Goal: Task Accomplishment & Management: Complete application form

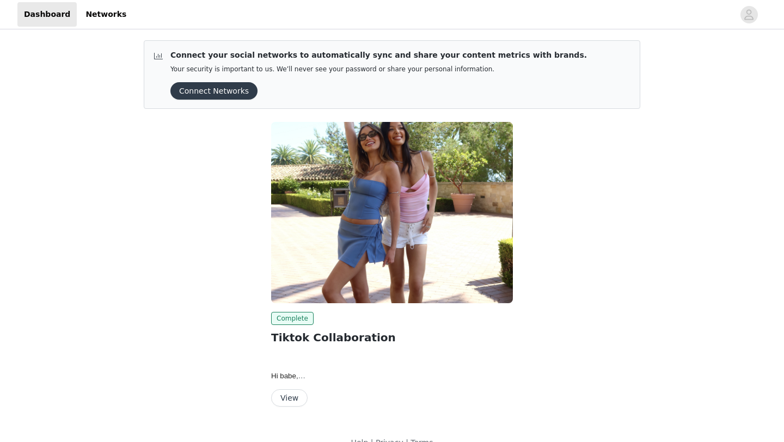
scroll to position [20, 0]
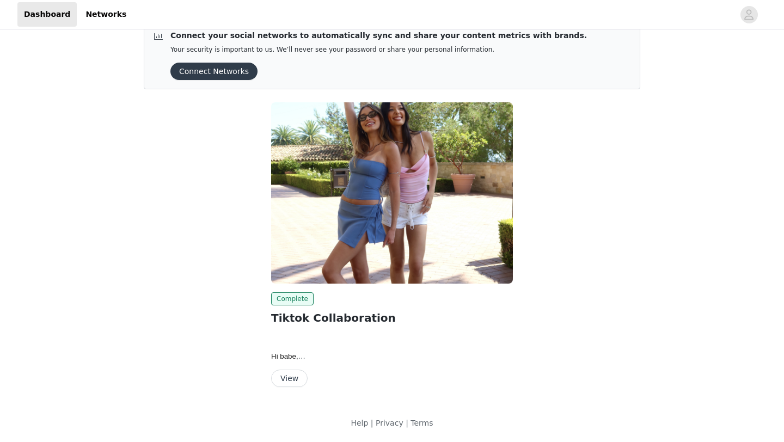
click at [290, 380] on button "View" at bounding box center [289, 378] width 36 height 17
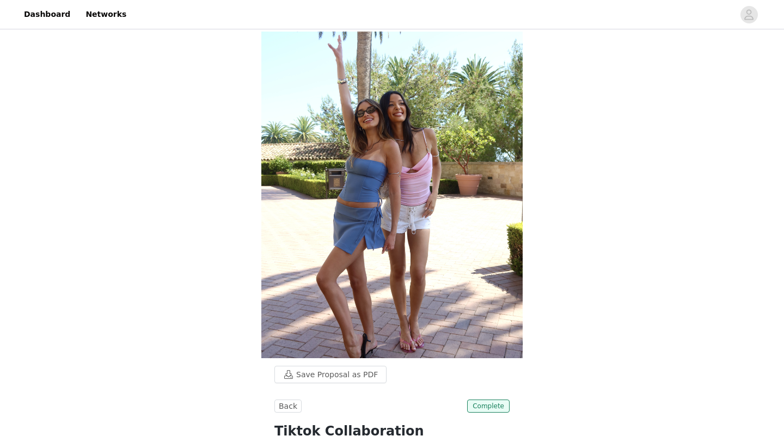
click at [101, 11] on link "Networks" at bounding box center [106, 14] width 54 height 25
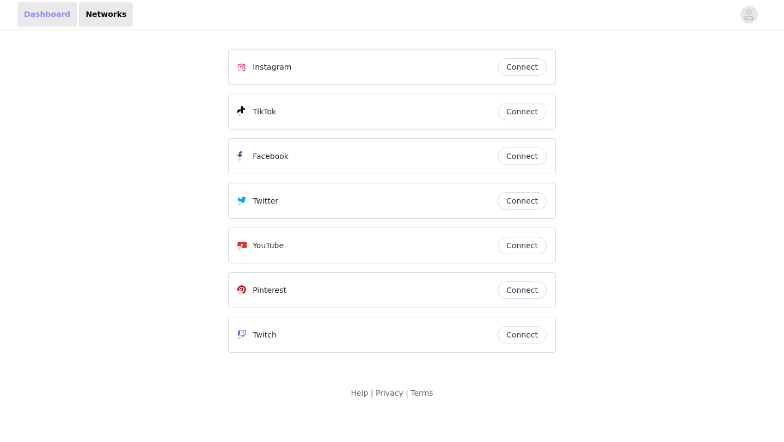
click at [64, 16] on link "Dashboard" at bounding box center [46, 14] width 59 height 25
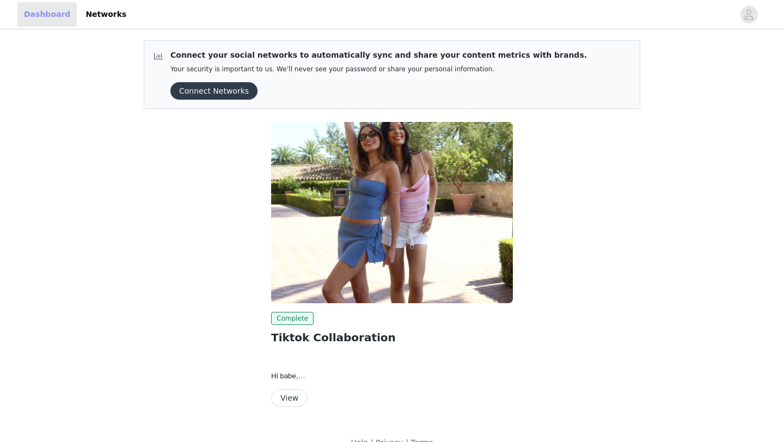
scroll to position [20, 0]
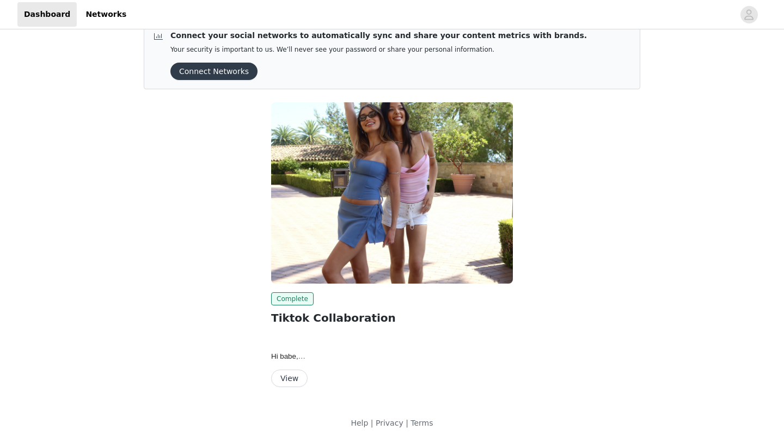
click at [296, 380] on button "View" at bounding box center [289, 378] width 36 height 17
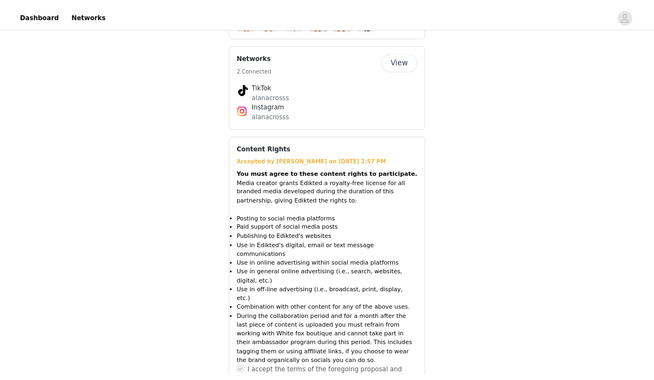
scroll to position [969, 0]
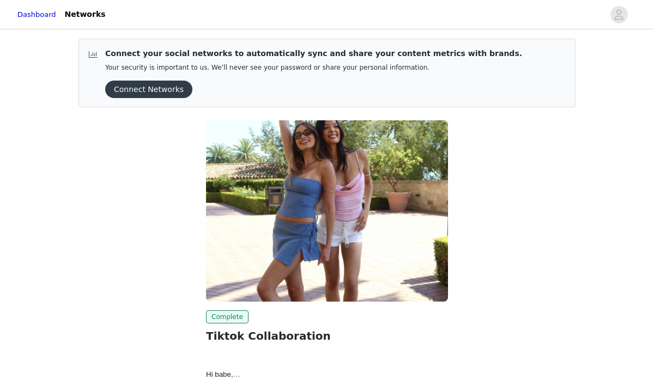
scroll to position [82, 0]
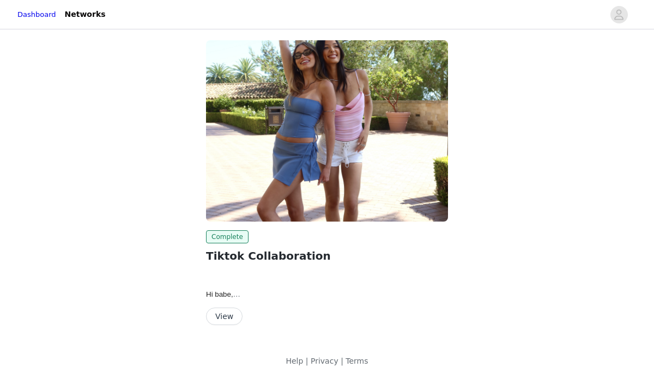
click at [225, 309] on button "View" at bounding box center [224, 316] width 36 height 17
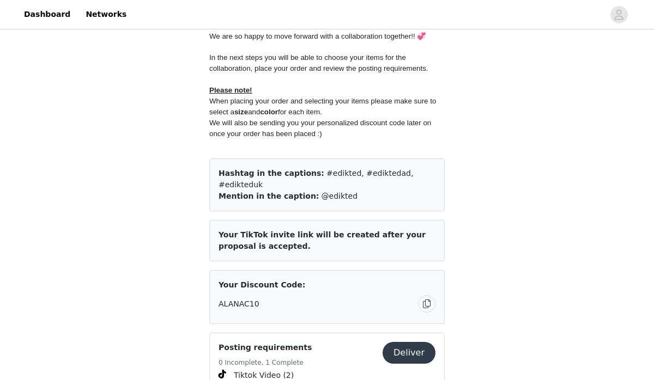
scroll to position [484, 0]
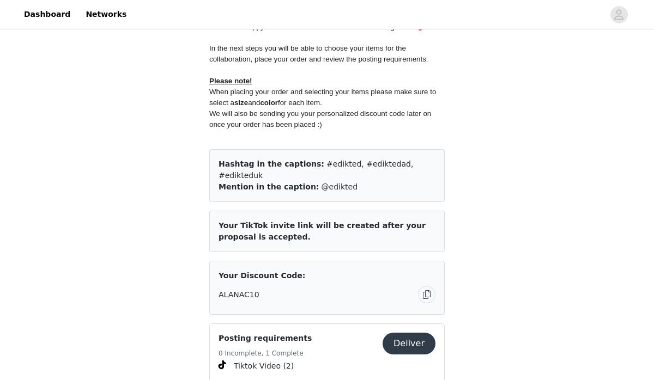
click at [270, 211] on article "Your TikTok invite link will be created after your proposal is accepted." at bounding box center [326, 231] width 235 height 41
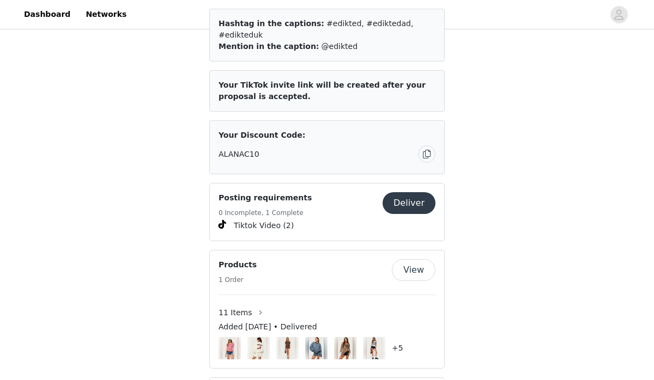
scroll to position [629, 0]
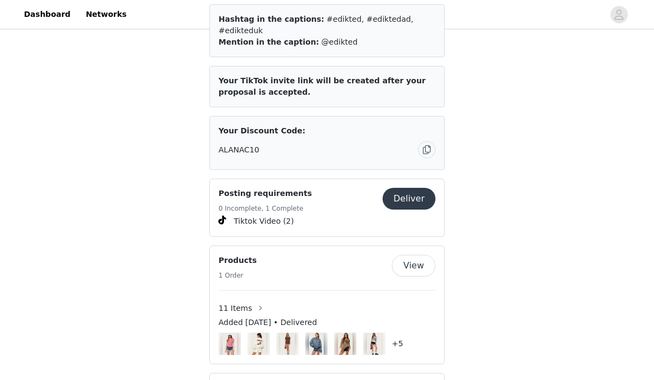
click at [401, 188] on button "Deliver" at bounding box center [408, 199] width 53 height 22
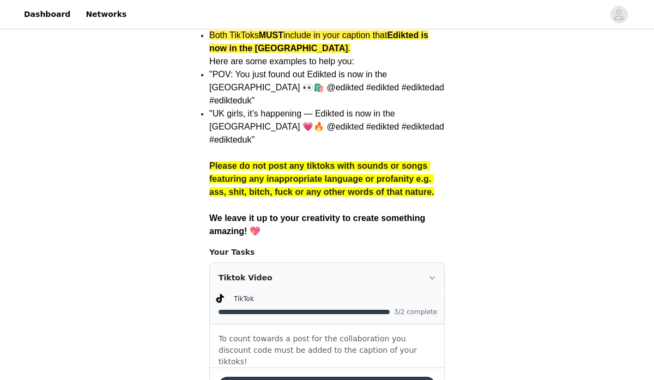
scroll to position [866, 0]
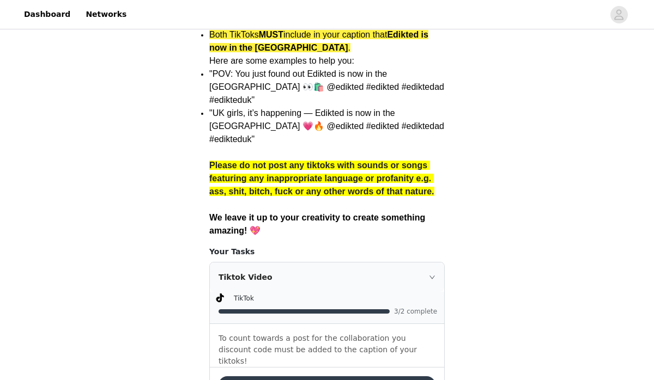
click at [332, 376] on button "Deliver" at bounding box center [326, 384] width 217 height 17
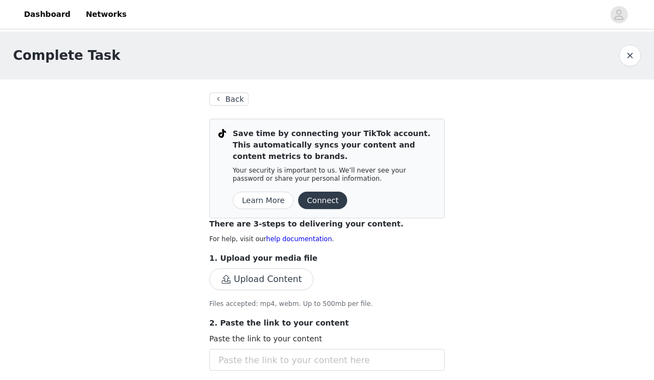
click at [231, 105] on button "Back" at bounding box center [228, 99] width 39 height 13
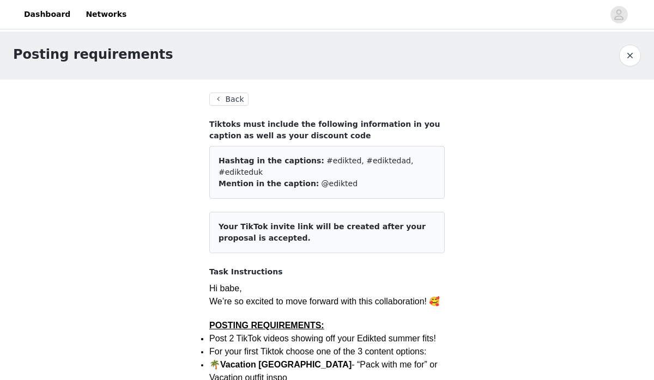
click at [231, 96] on button "Back" at bounding box center [228, 99] width 39 height 13
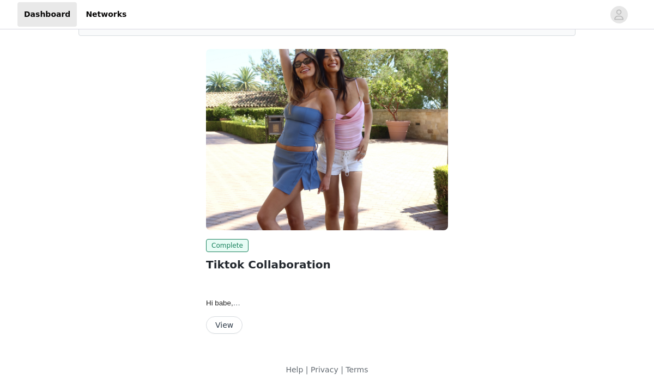
scroll to position [82, 0]
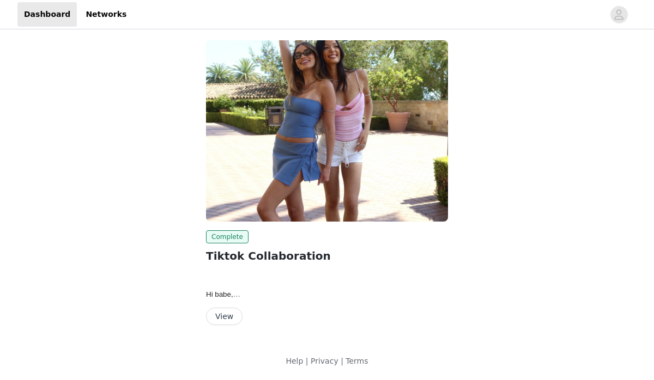
click at [231, 316] on button "View" at bounding box center [224, 316] width 36 height 17
